Goal: Information Seeking & Learning: Learn about a topic

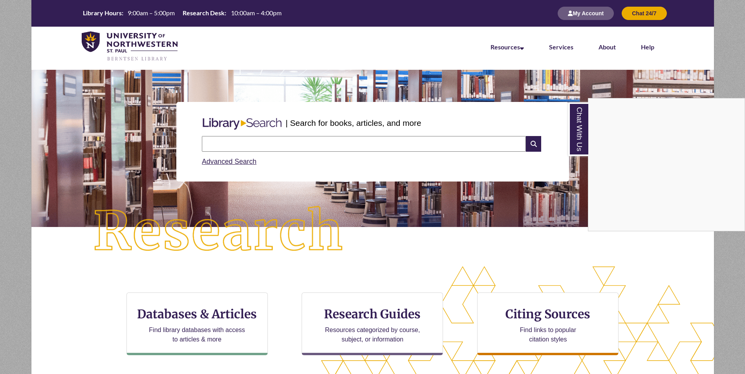
click at [578, 318] on div "Chat With Us" at bounding box center [372, 187] width 745 height 374
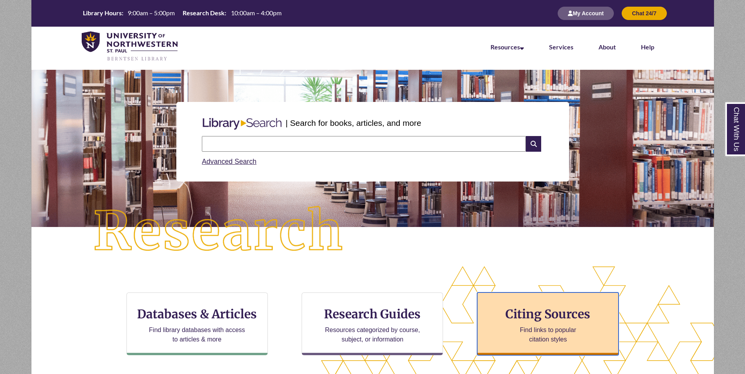
click at [571, 318] on h3 "Citing Sources" at bounding box center [548, 314] width 96 height 15
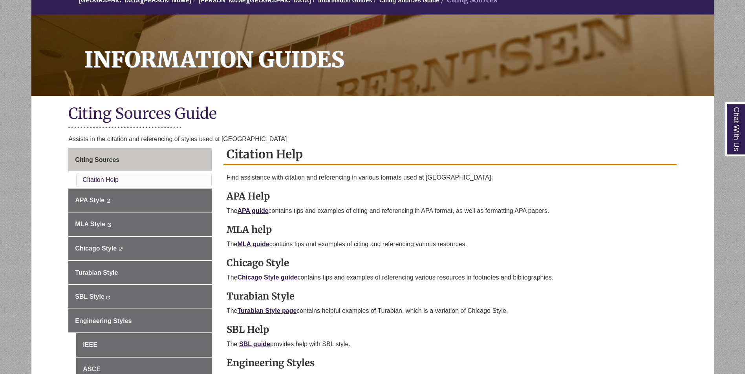
scroll to position [157, 0]
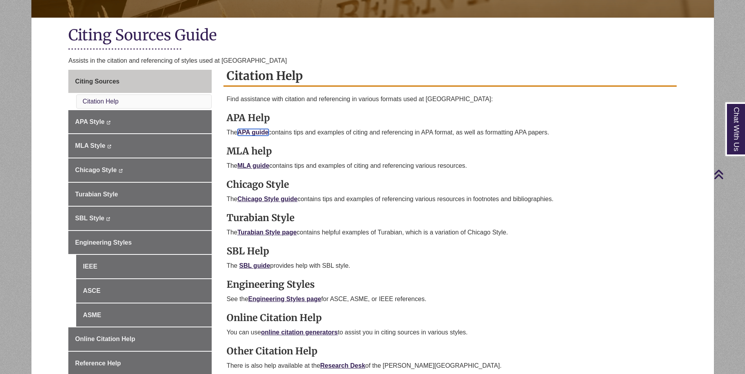
click at [255, 133] on link "APA guide" at bounding box center [252, 132] width 31 height 7
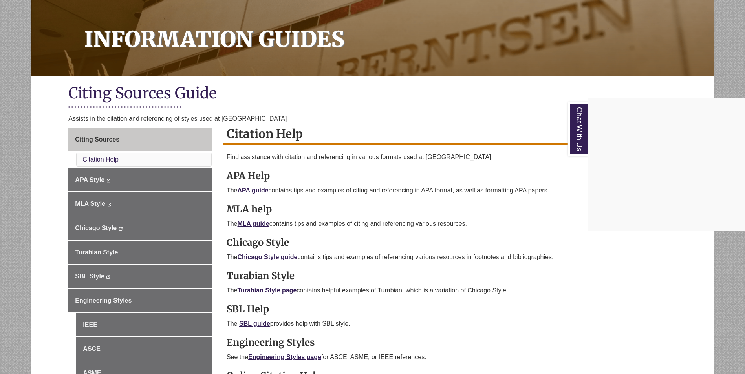
scroll to position [0, 0]
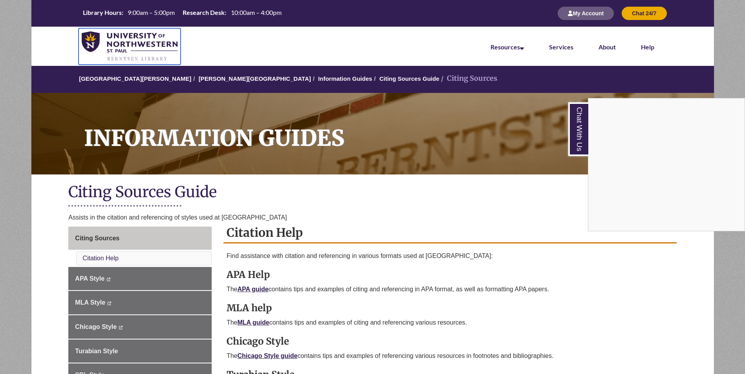
click at [138, 46] on img at bounding box center [130, 46] width 96 height 31
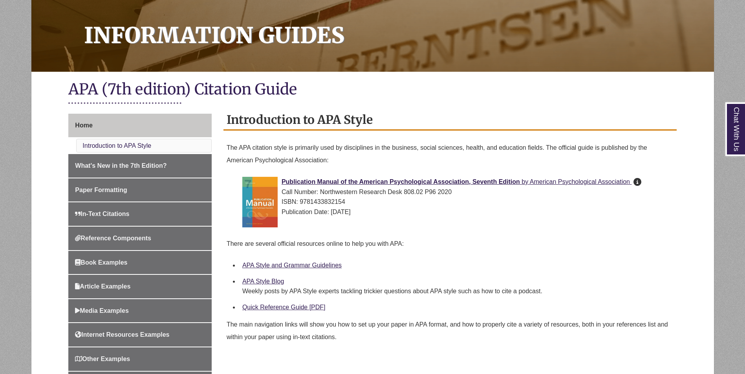
scroll to position [157, 0]
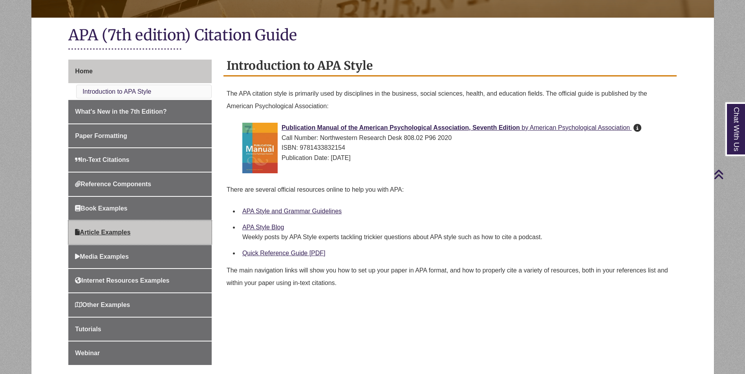
click at [120, 232] on span "Article Examples" at bounding box center [102, 232] width 55 height 7
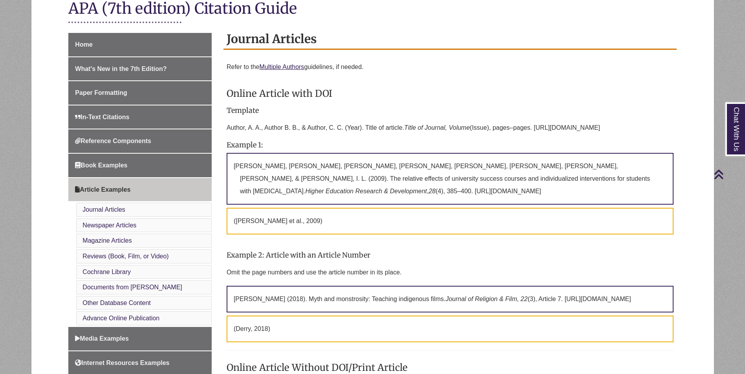
scroll to position [196, 0]
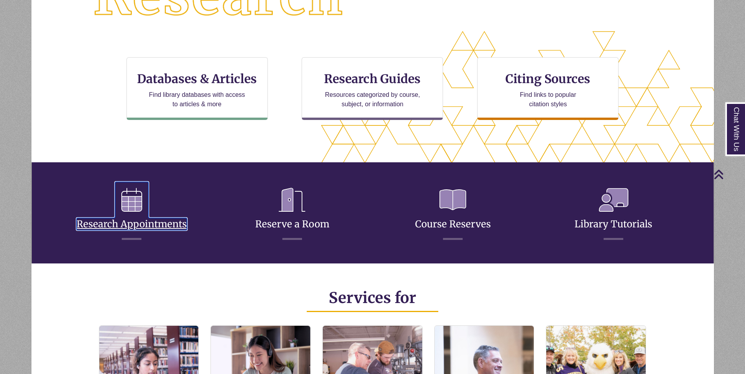
click at [128, 221] on link "Research Appointments" at bounding box center [132, 214] width 110 height 31
